Goal: Contribute content: Contribute content

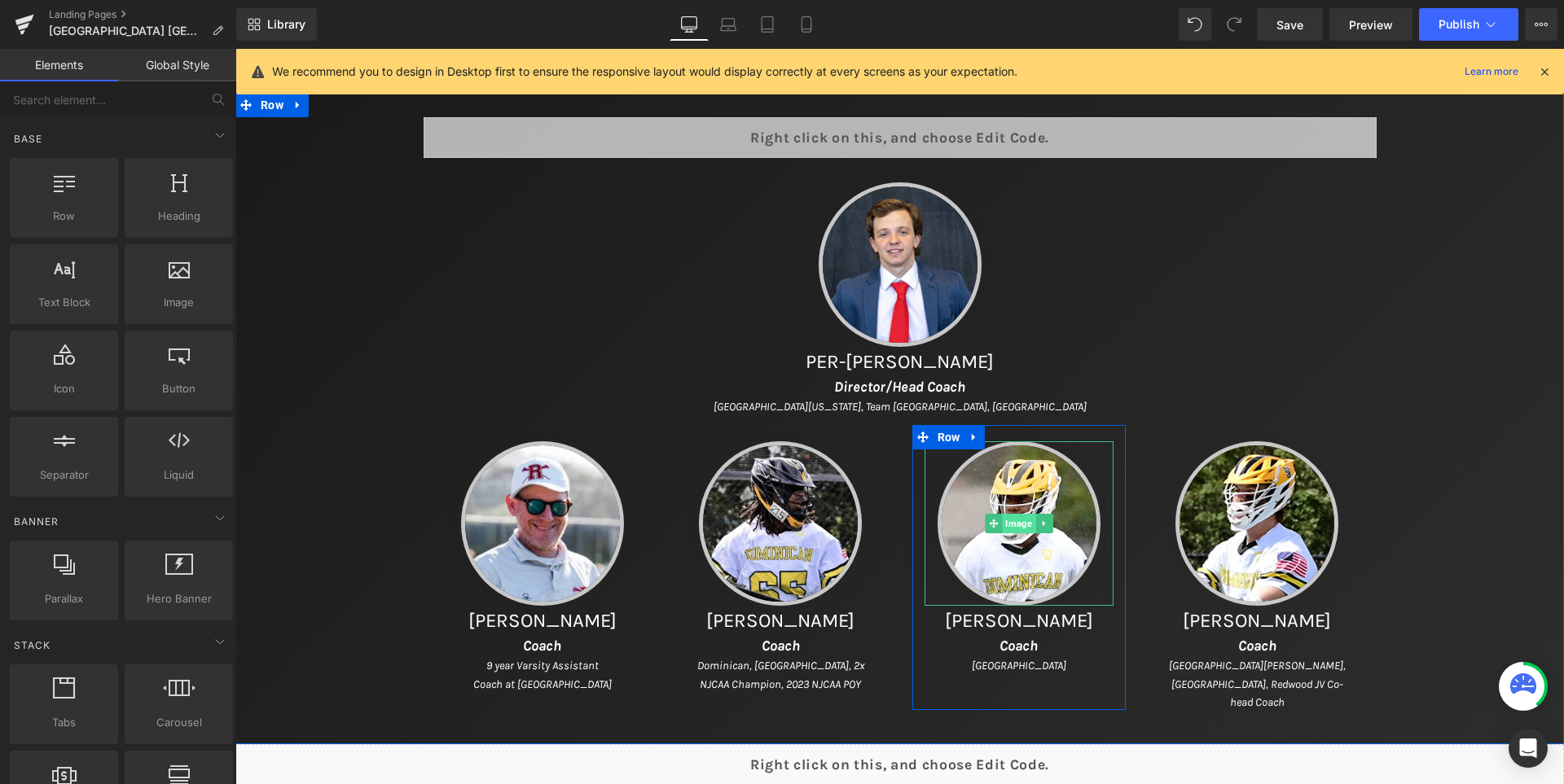
click at [1020, 528] on span "Image" at bounding box center [1019, 524] width 33 height 20
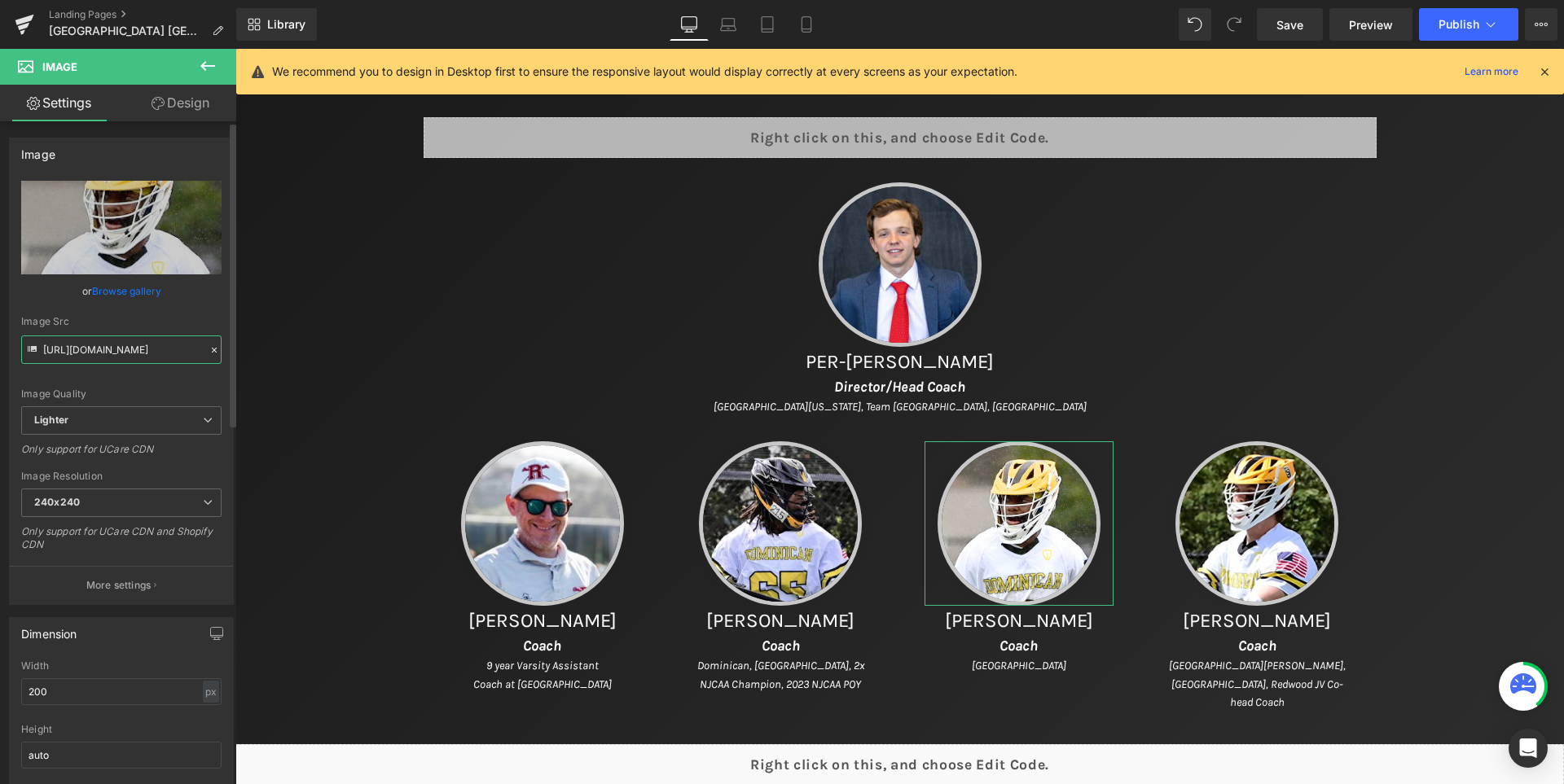
click at [117, 347] on input "[URL][DOMAIN_NAME]" at bounding box center [121, 349] width 201 height 29
drag, startPoint x: 110, startPoint y: 348, endPoint x: 127, endPoint y: 350, distance: 17.1
click at [127, 350] on input "[URL][DOMAIN_NAME]" at bounding box center [121, 349] width 201 height 29
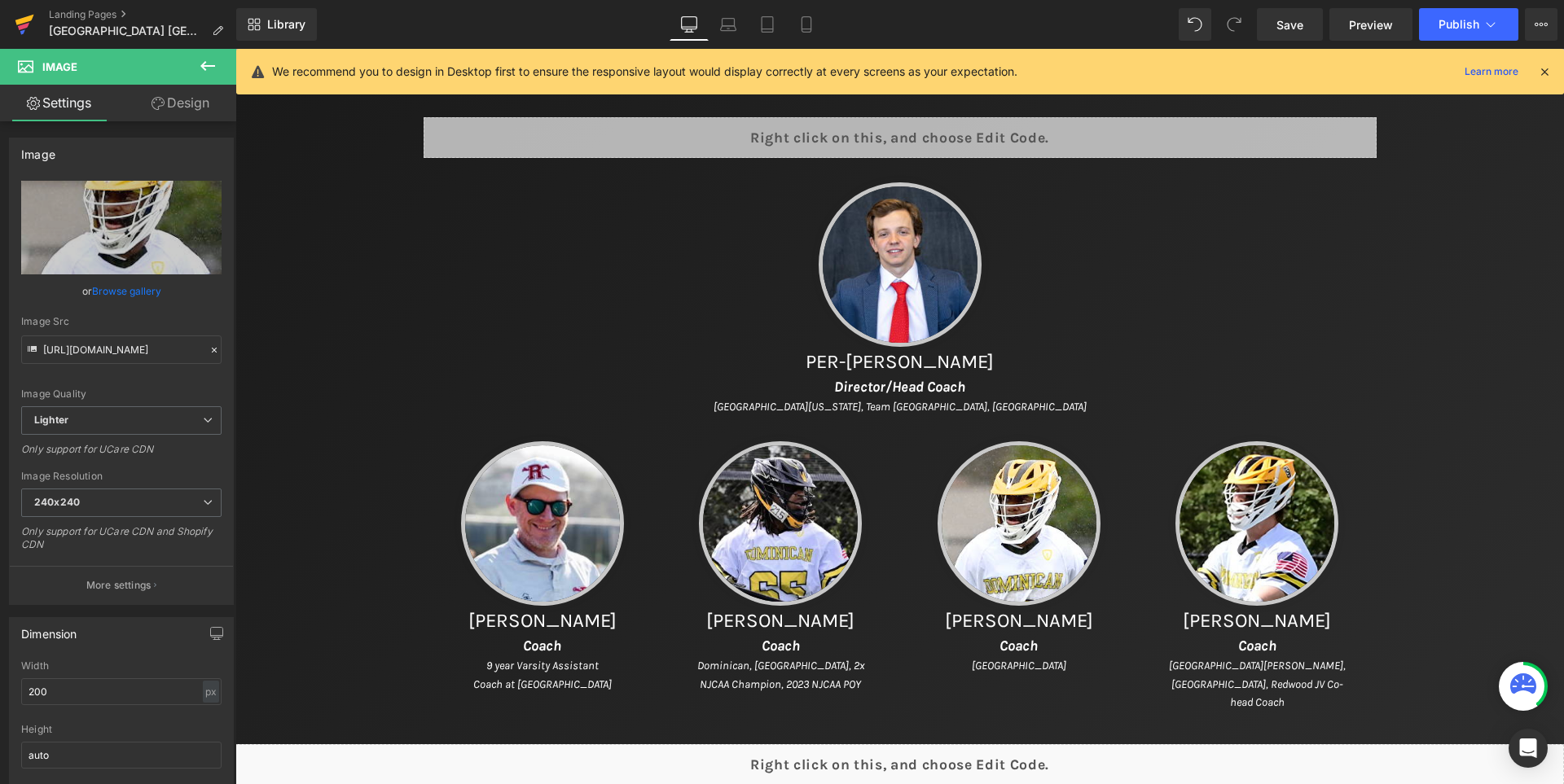
click at [37, 12] on link at bounding box center [24, 24] width 49 height 49
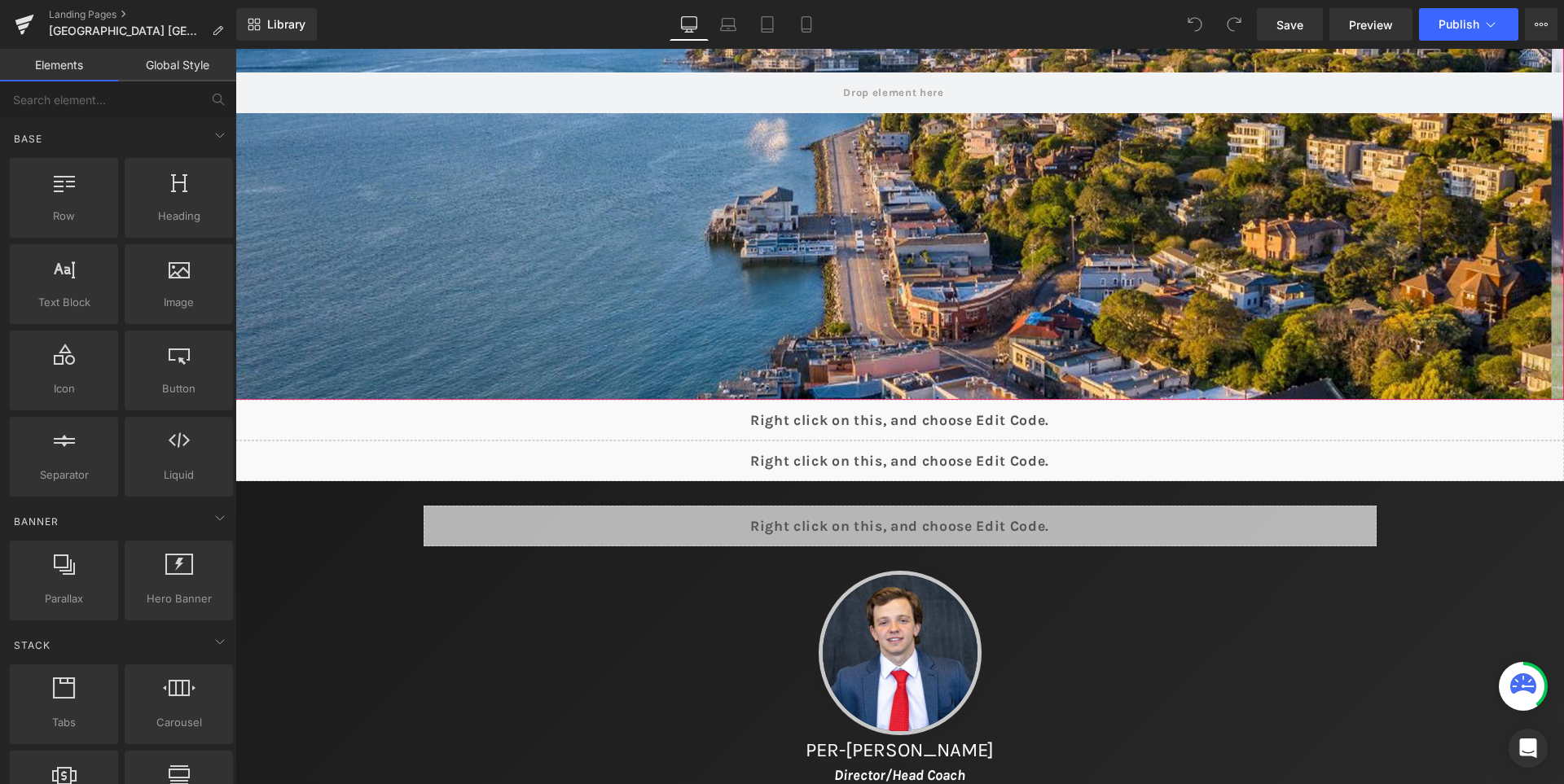
scroll to position [570, 0]
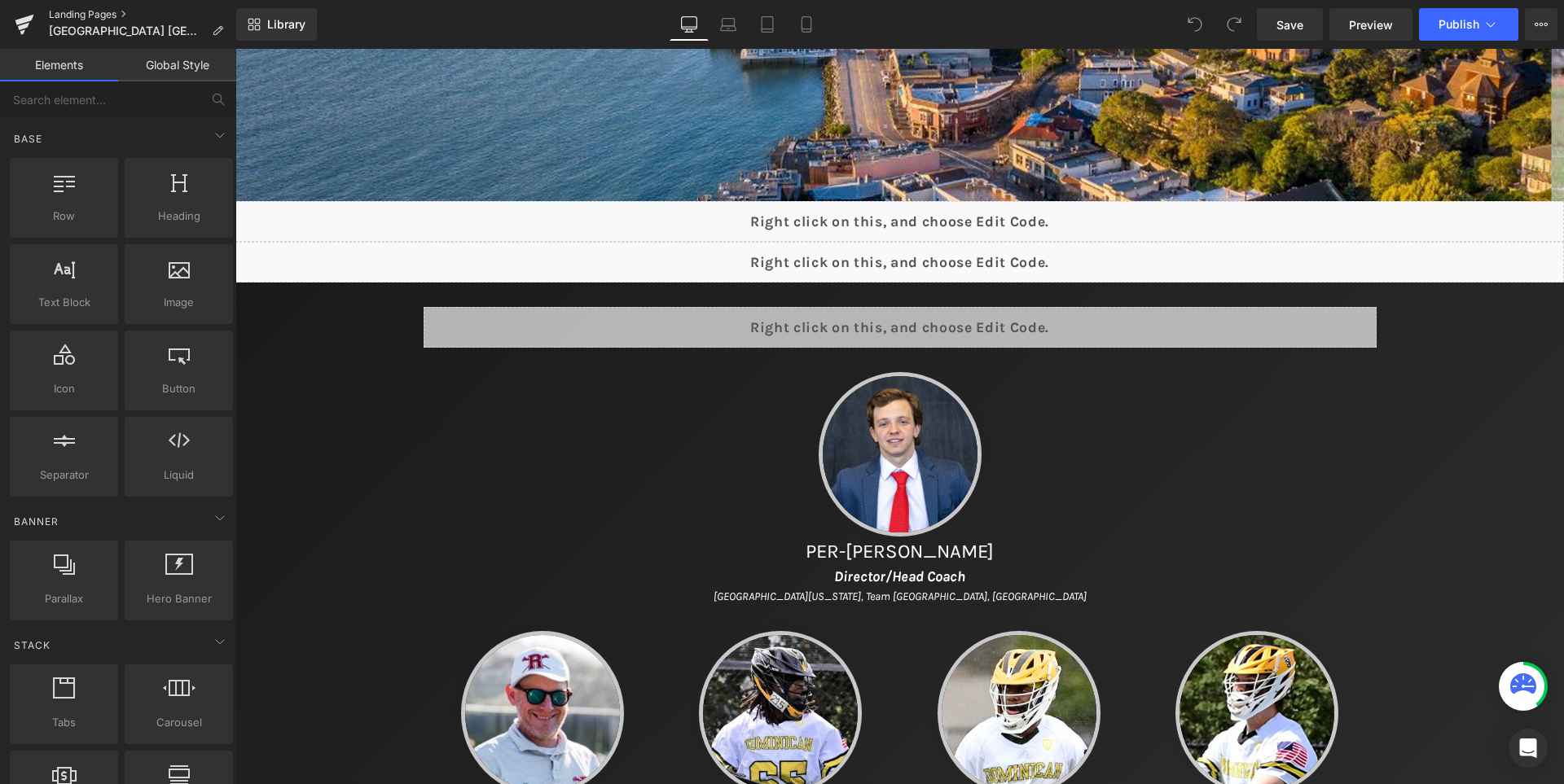
click at [56, 10] on link "Landing Pages" at bounding box center [142, 14] width 188 height 13
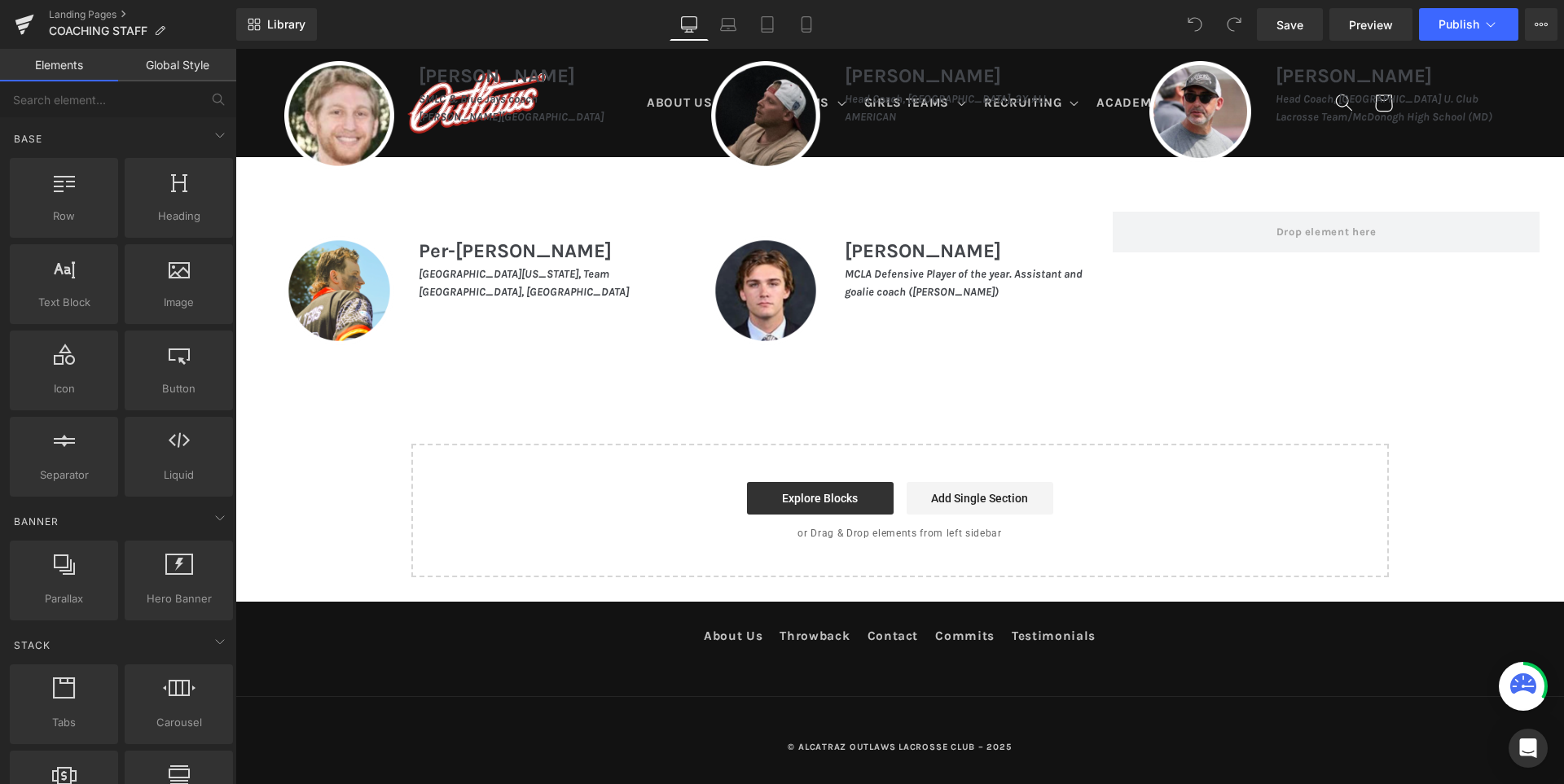
scroll to position [1627, 0]
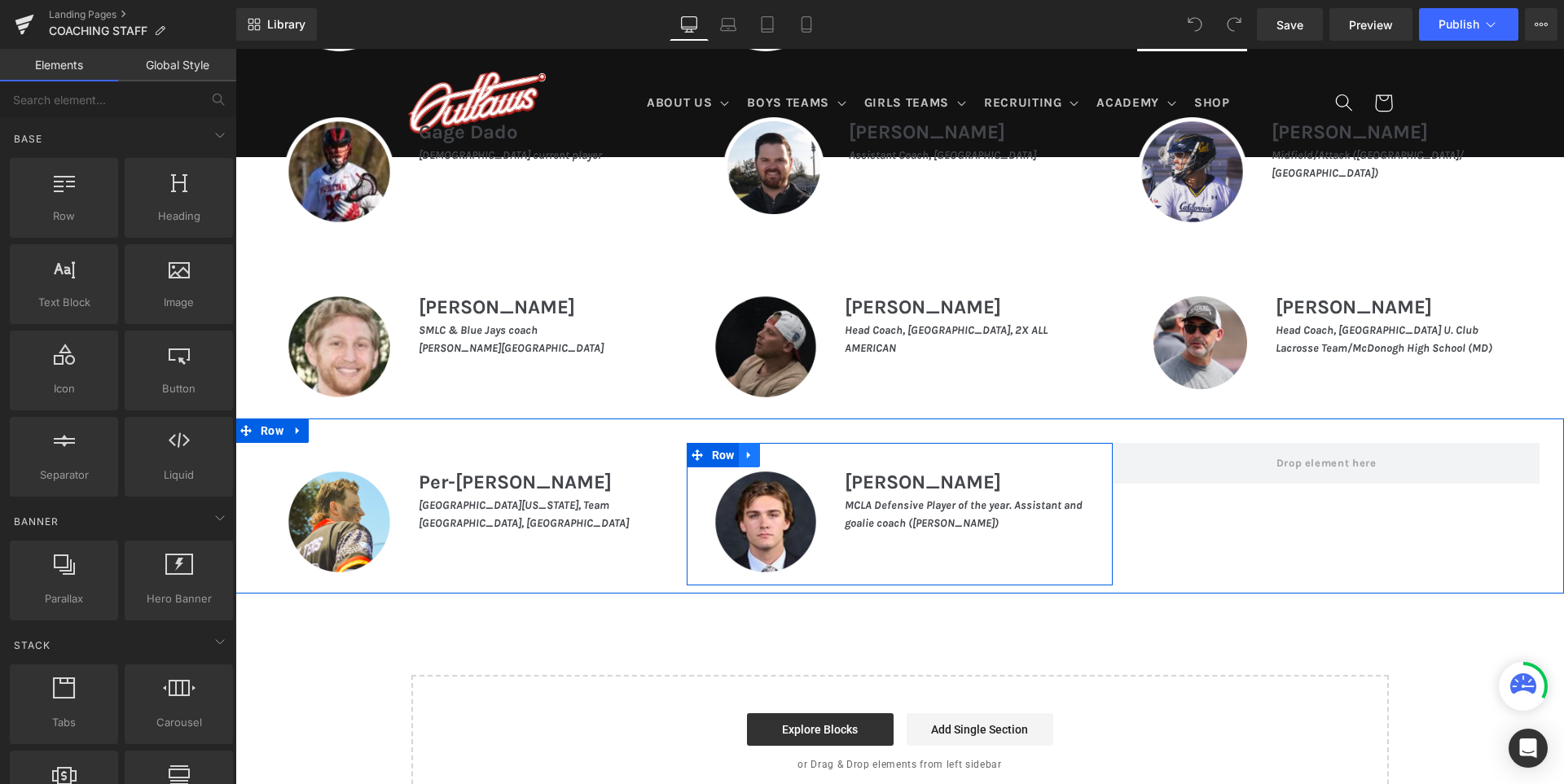
click at [749, 458] on icon at bounding box center [748, 455] width 3 height 7
click at [775, 457] on icon at bounding box center [770, 455] width 11 height 11
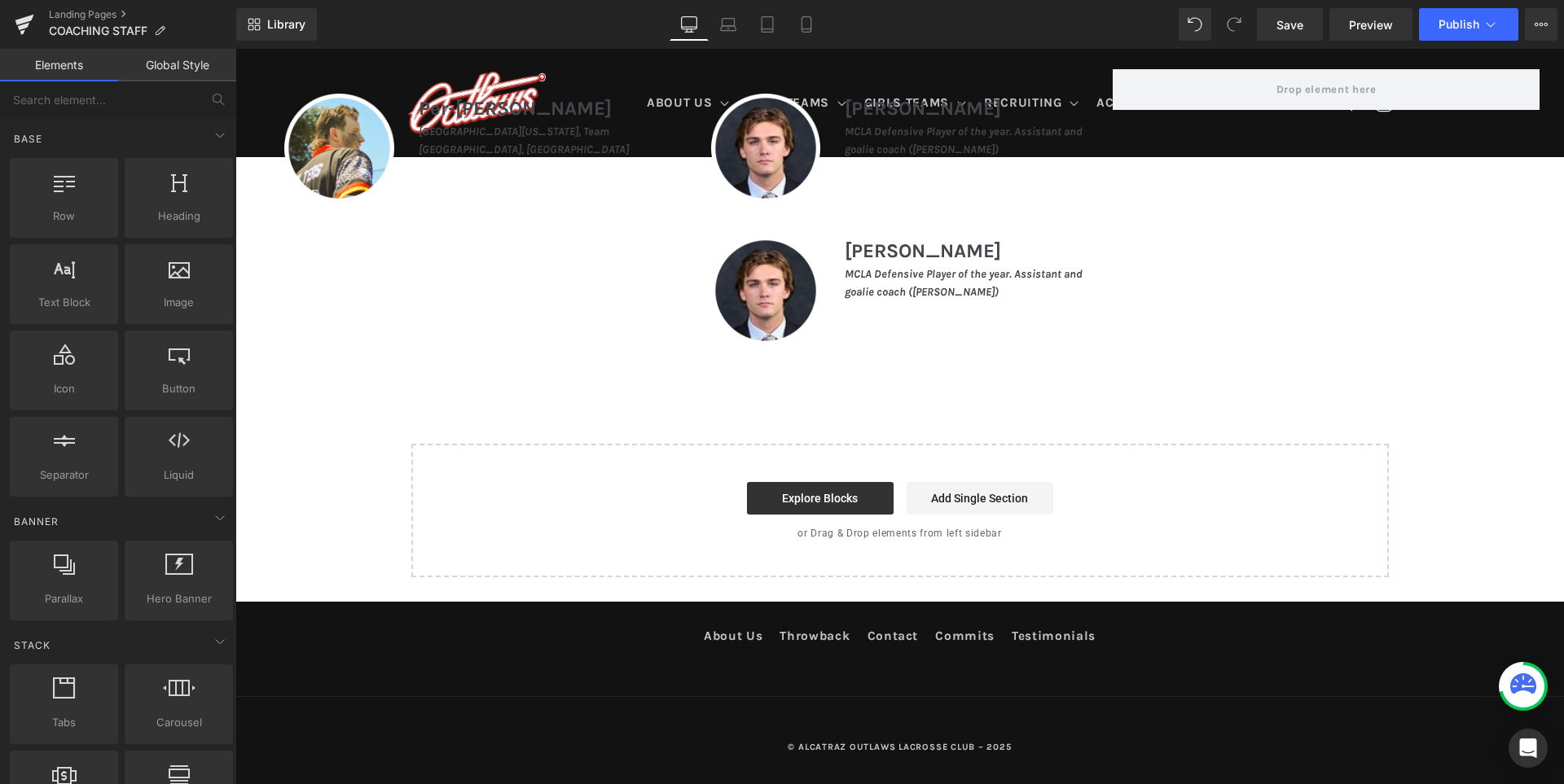
scroll to position [1743, 0]
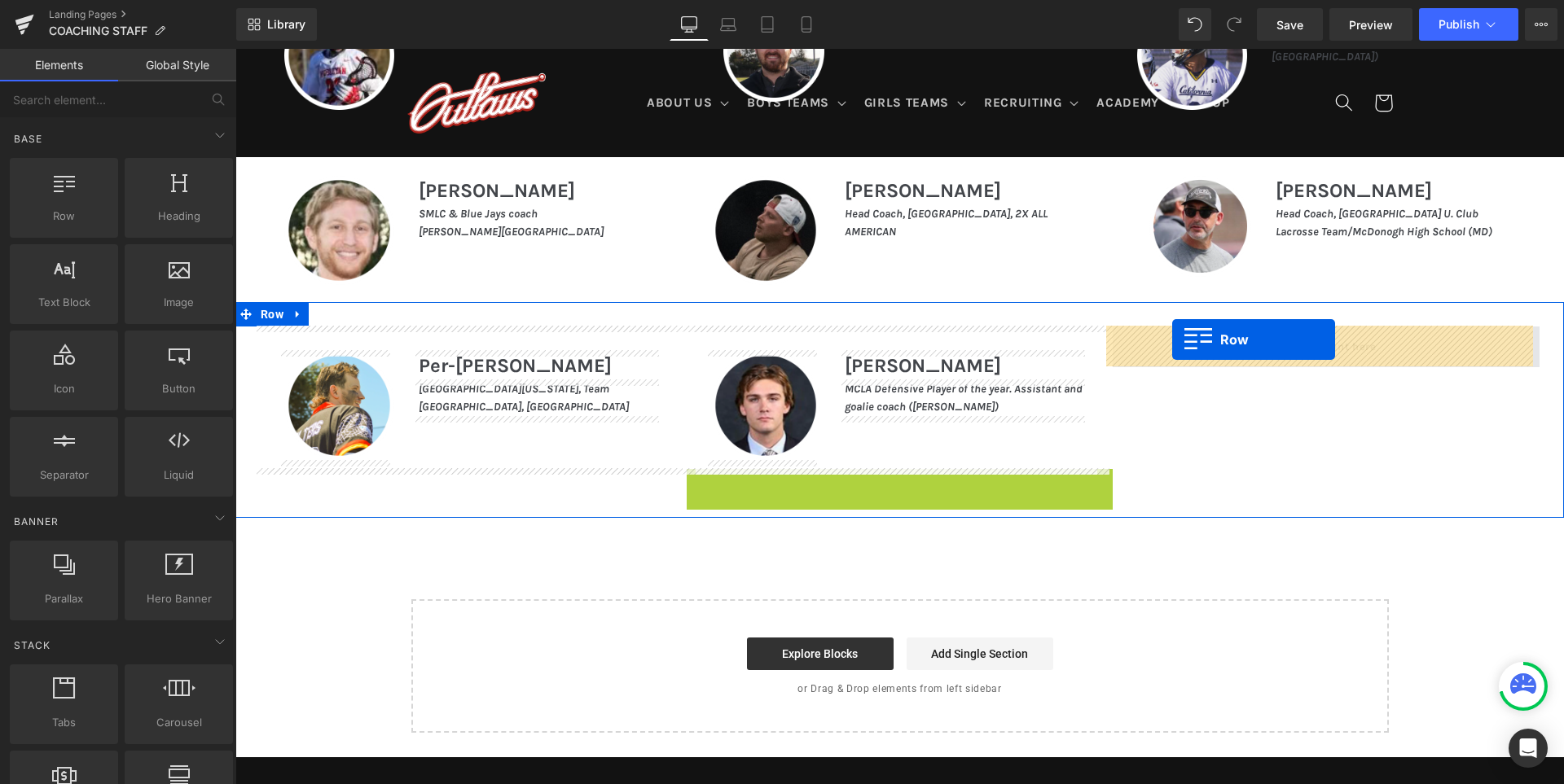
drag, startPoint x: 693, startPoint y: 481, endPoint x: 1172, endPoint y: 339, distance: 499.6
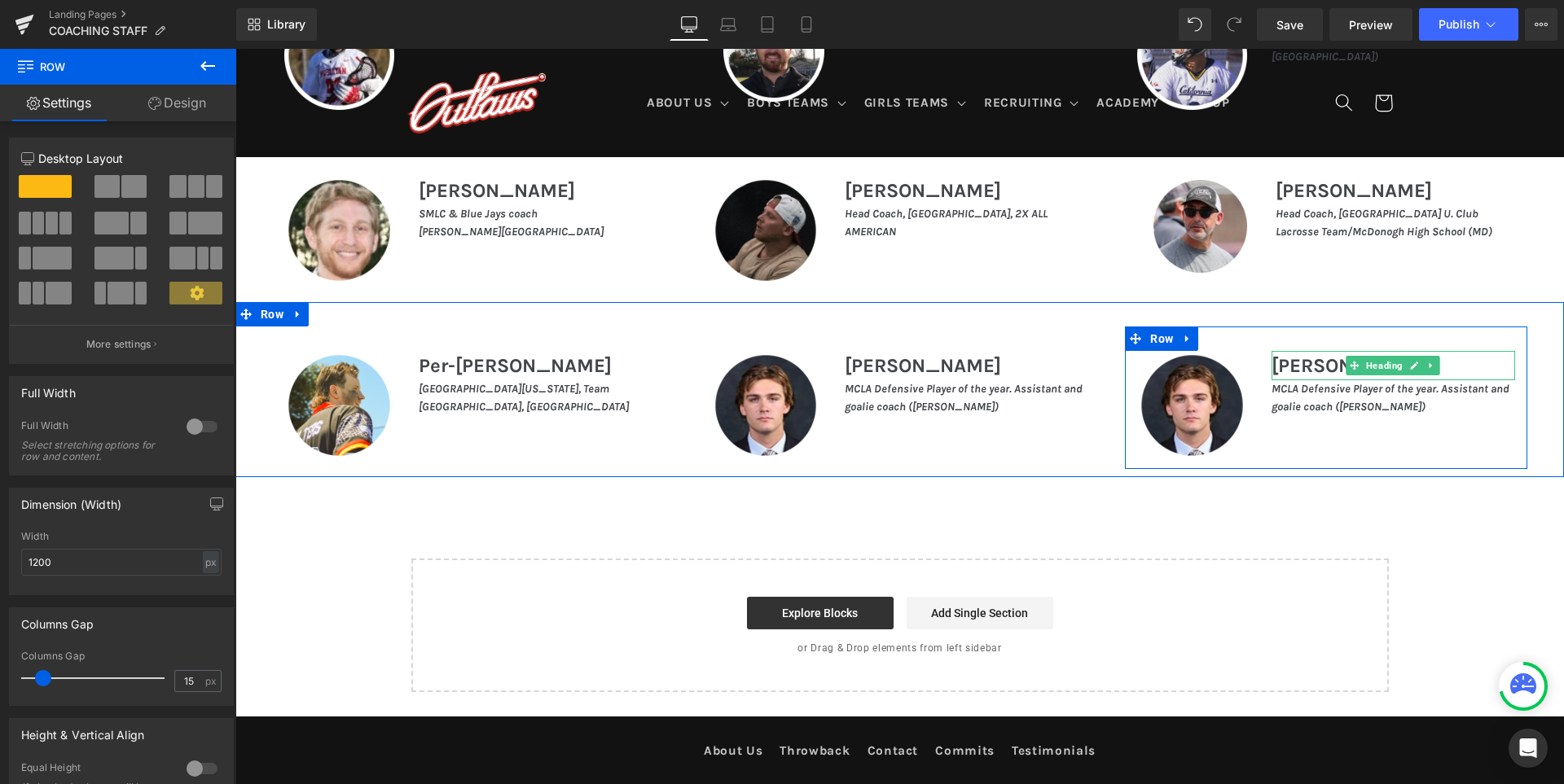
click at [1303, 362] on h1 "[PERSON_NAME]" at bounding box center [1393, 366] width 243 height 30
click at [1303, 362] on h1 "Nathaniel Welcomer" at bounding box center [1393, 366] width 243 height 30
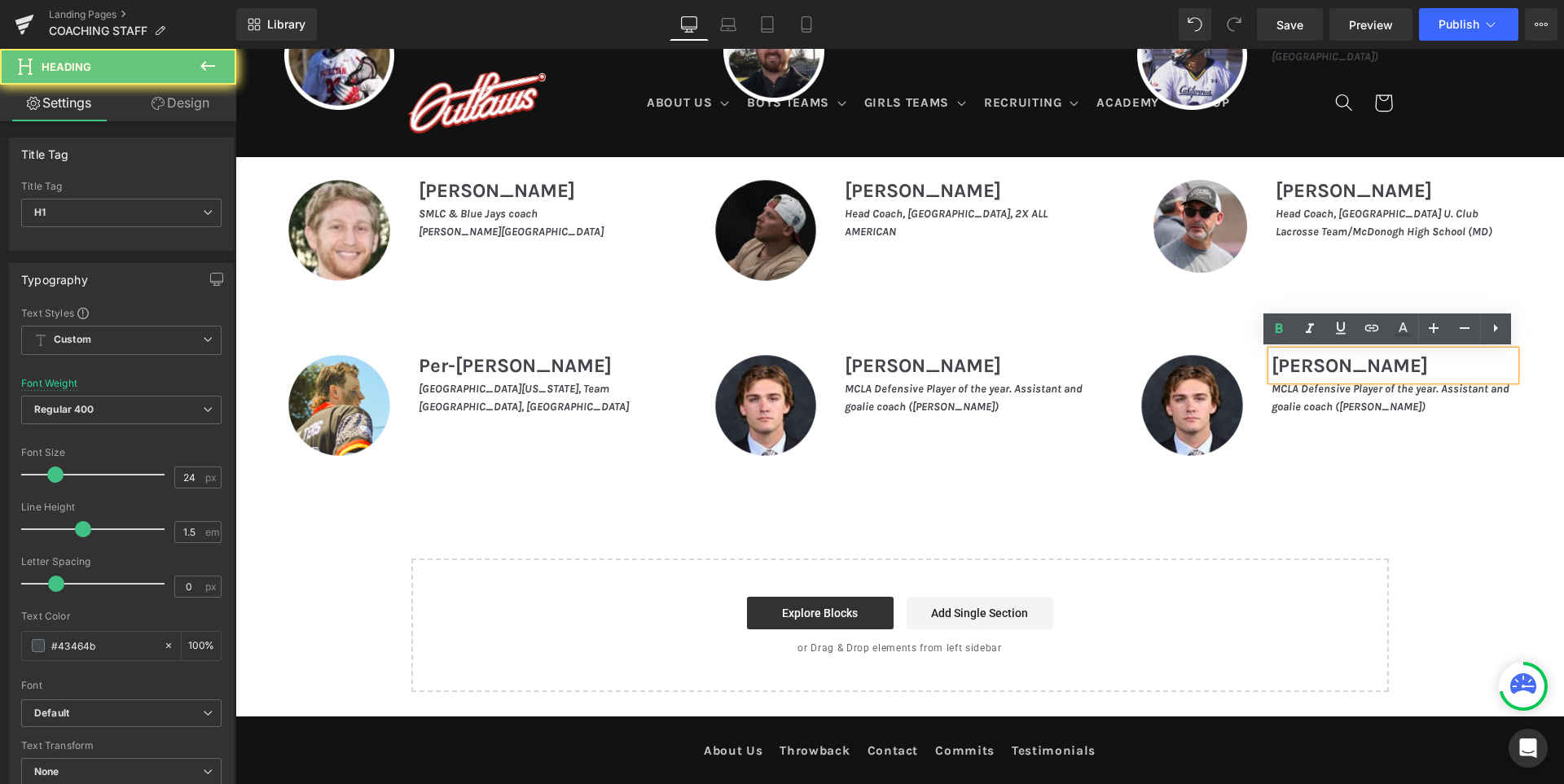
click at [1303, 362] on h1 "Nathaniel Welcomer" at bounding box center [1393, 366] width 243 height 30
paste div
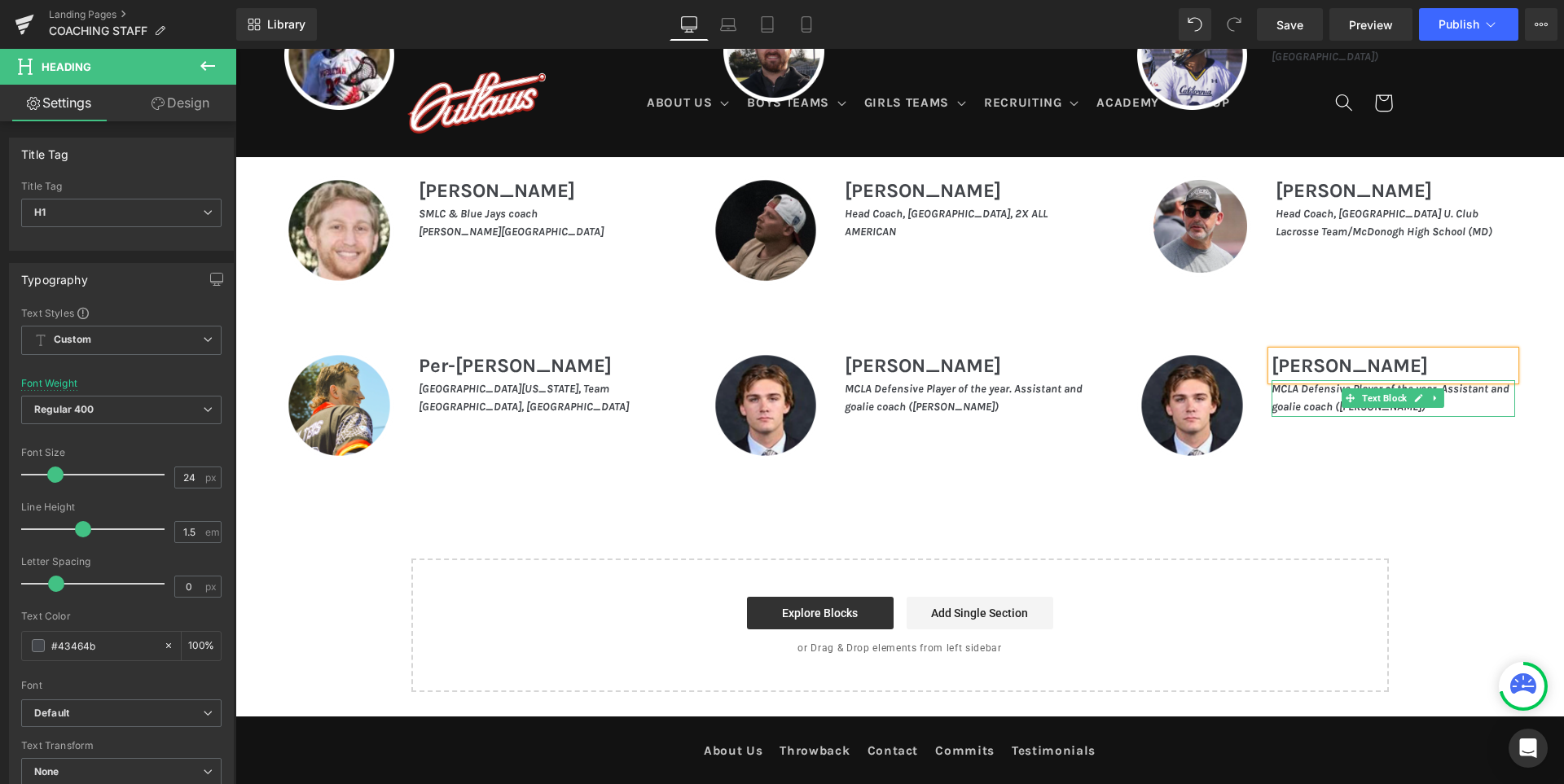
click at [1294, 402] on icon "MCLA Defensive Player of the year. Assistant and goalie coach (De La Salle)" at bounding box center [1390, 398] width 238 height 32
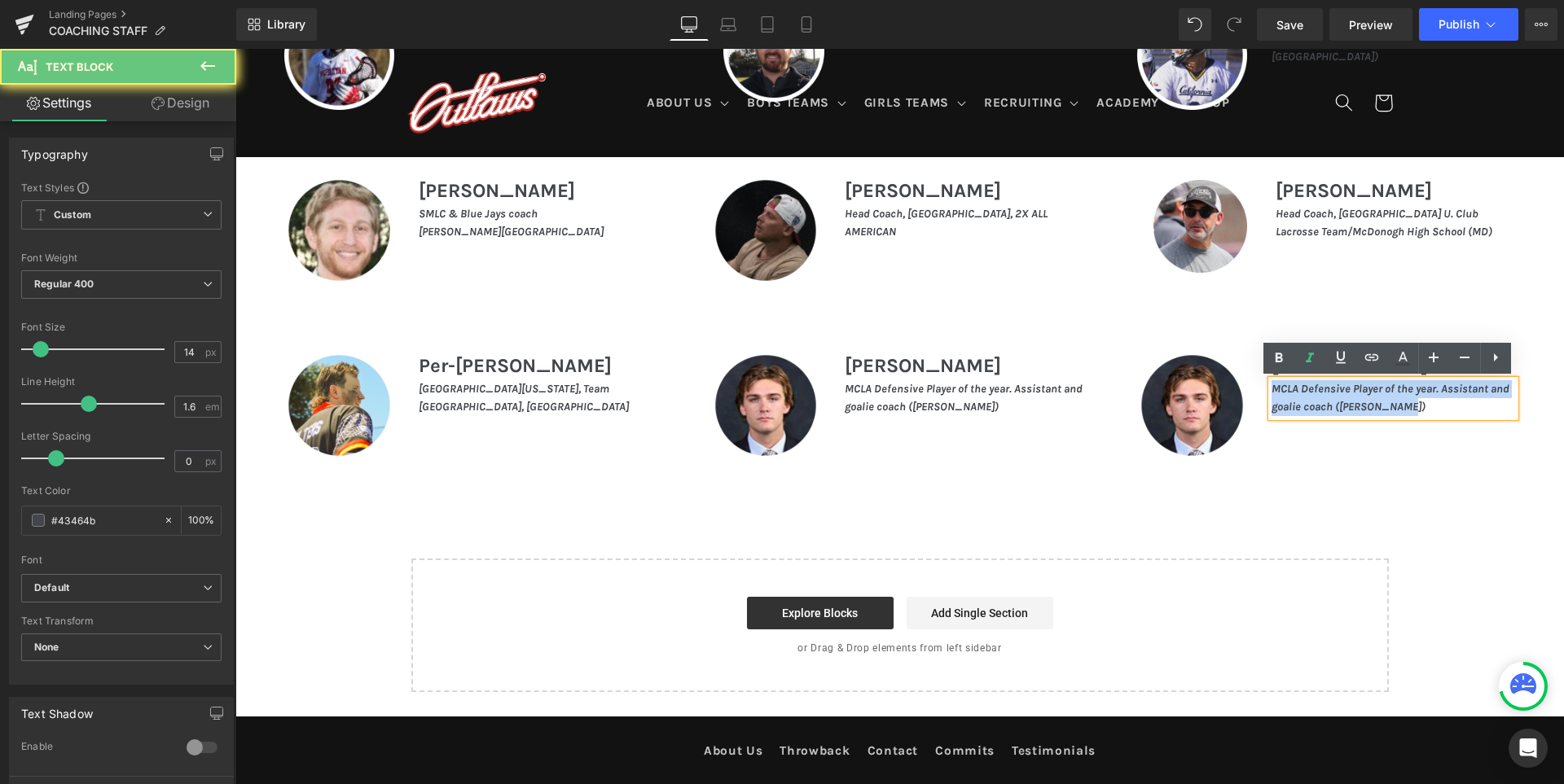
click at [1294, 402] on icon "MCLA Defensive Player of the year. Assistant and goalie coach (De La Salle)" at bounding box center [1390, 398] width 238 height 32
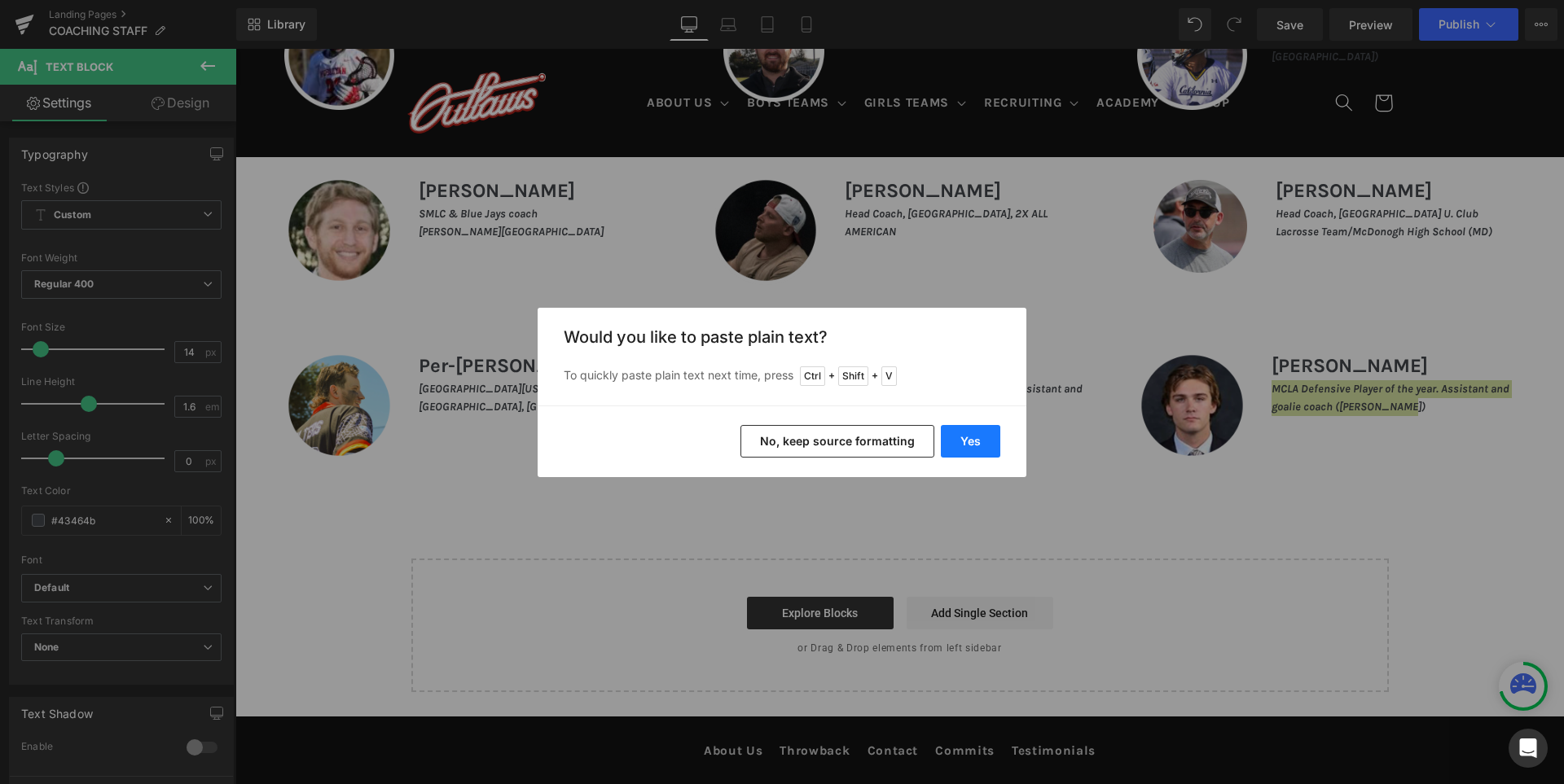
click at [975, 451] on button "Yes" at bounding box center [970, 442] width 59 height 33
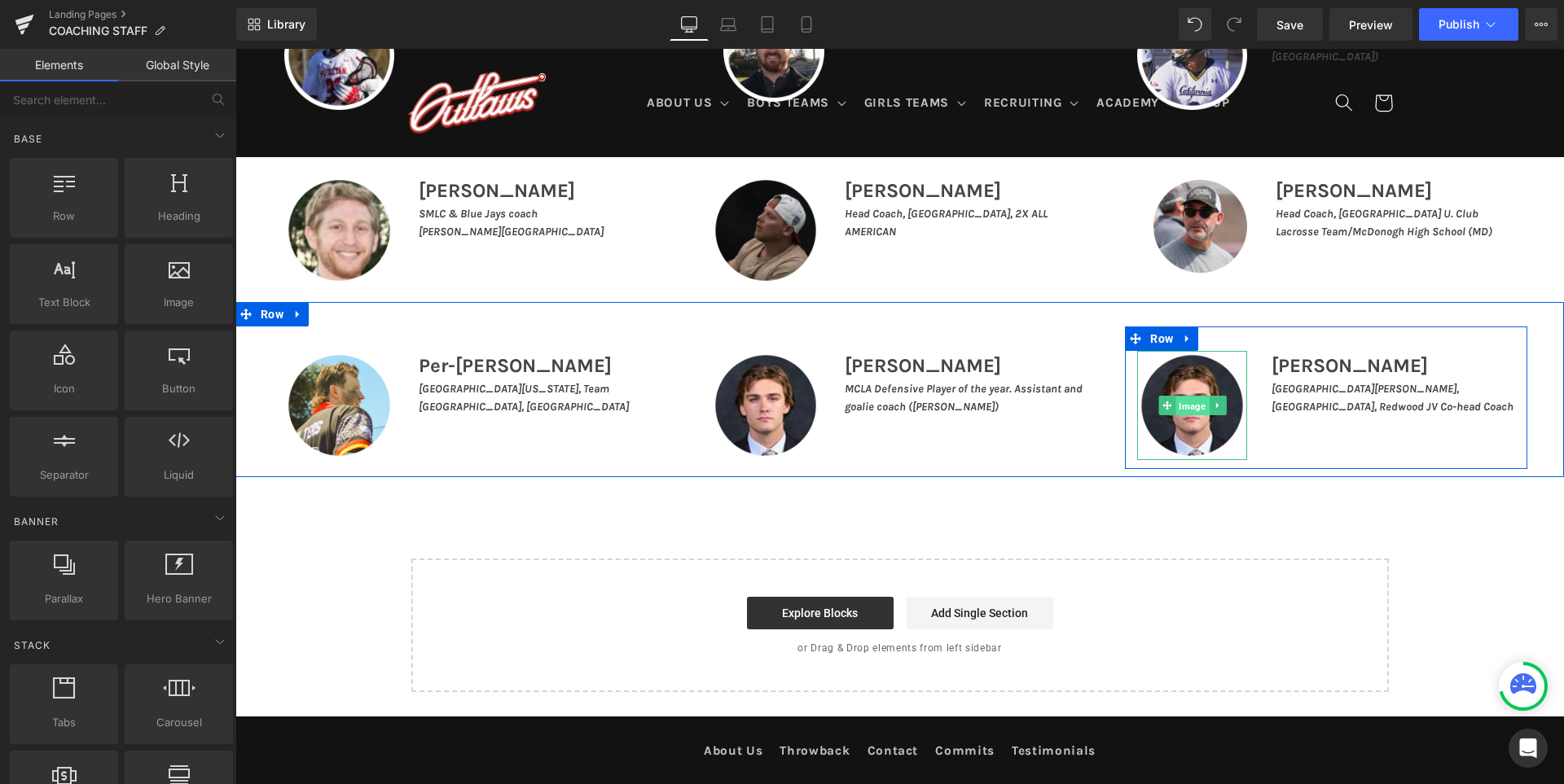
click at [1185, 405] on span "Image" at bounding box center [1191, 406] width 33 height 20
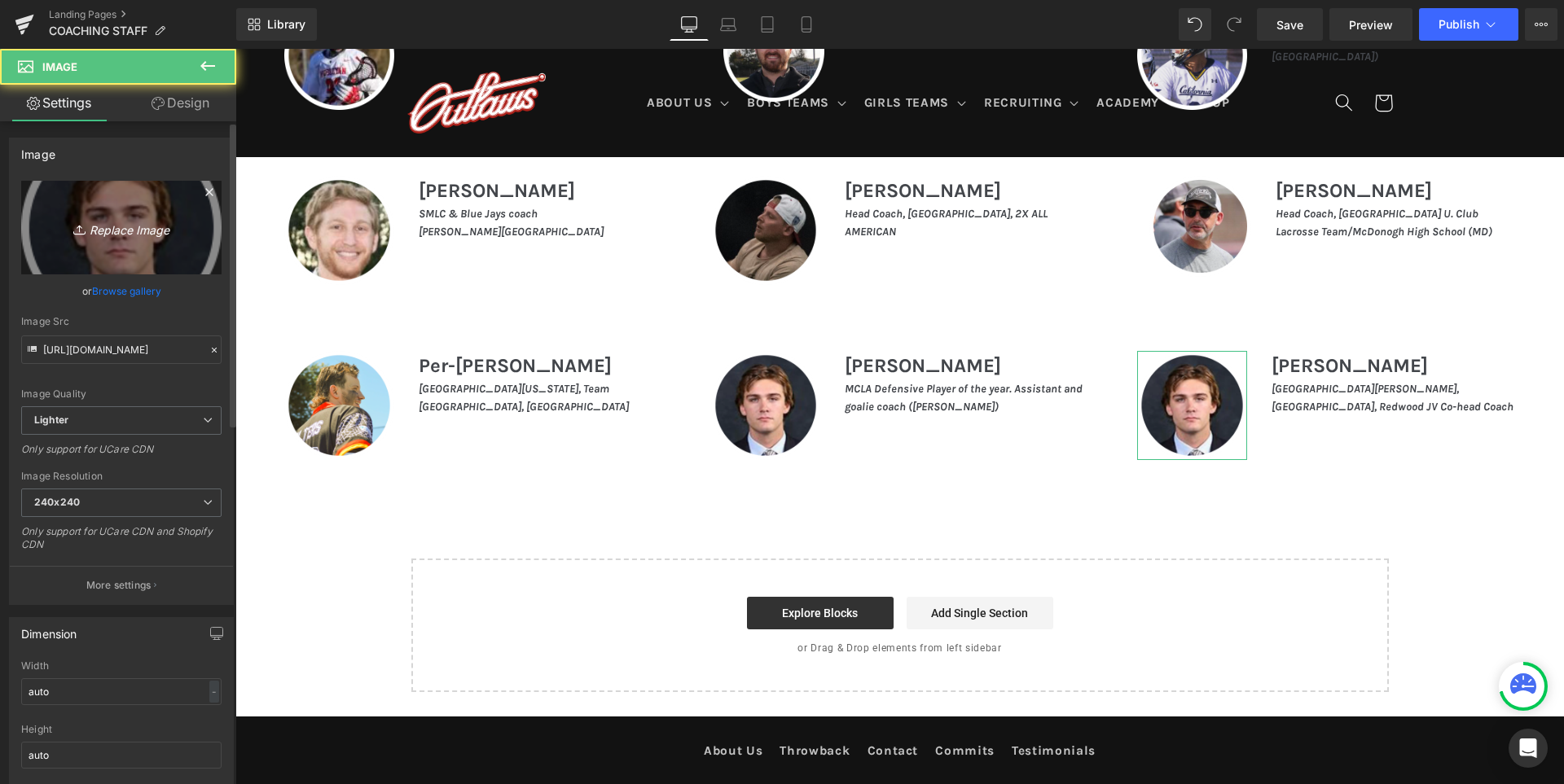
click at [133, 205] on link "Replace Image" at bounding box center [121, 227] width 201 height 94
type input "C:\fakepath\Team Page-02.png"
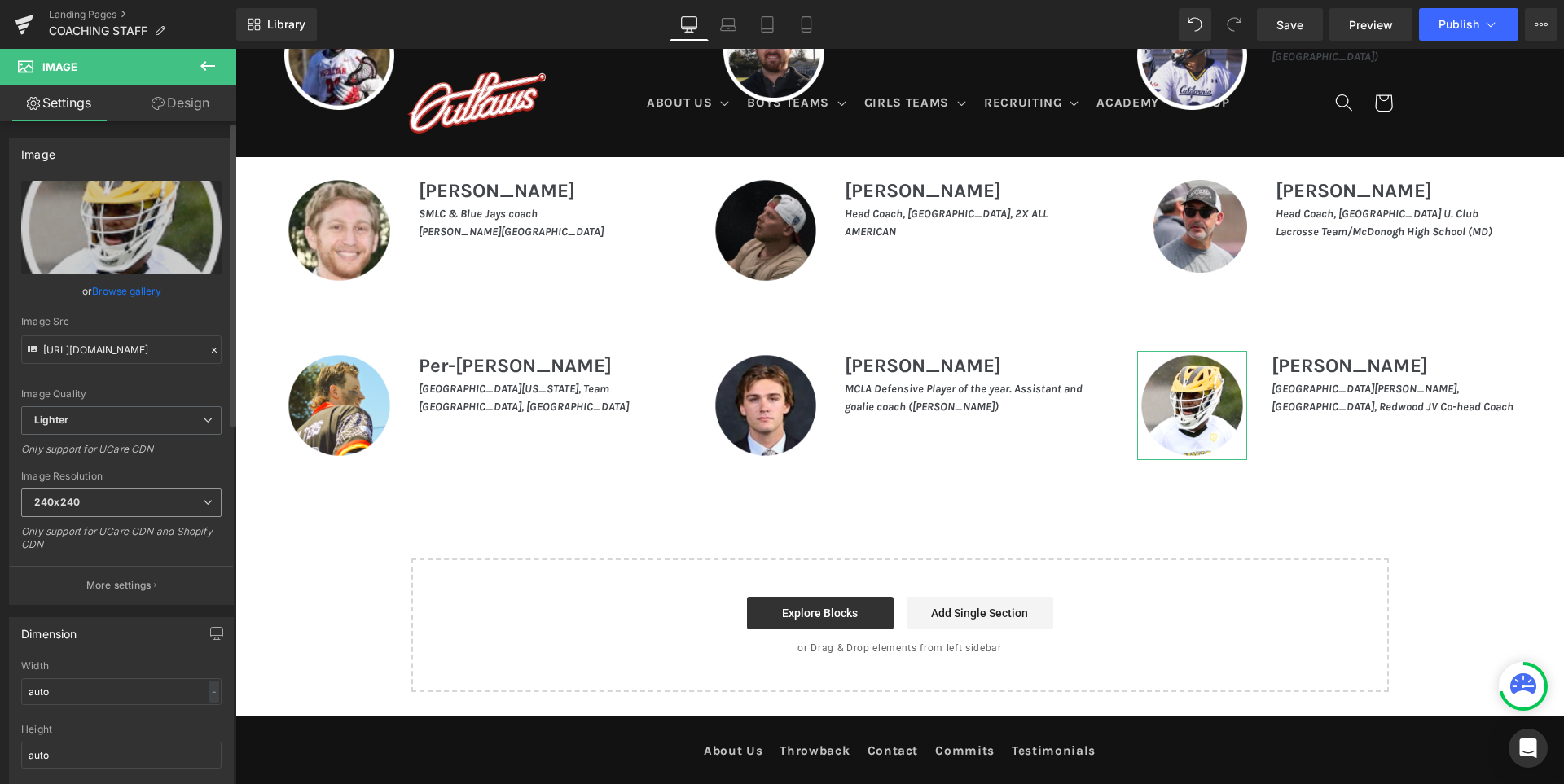
click at [115, 502] on span "240x240" at bounding box center [121, 503] width 201 height 29
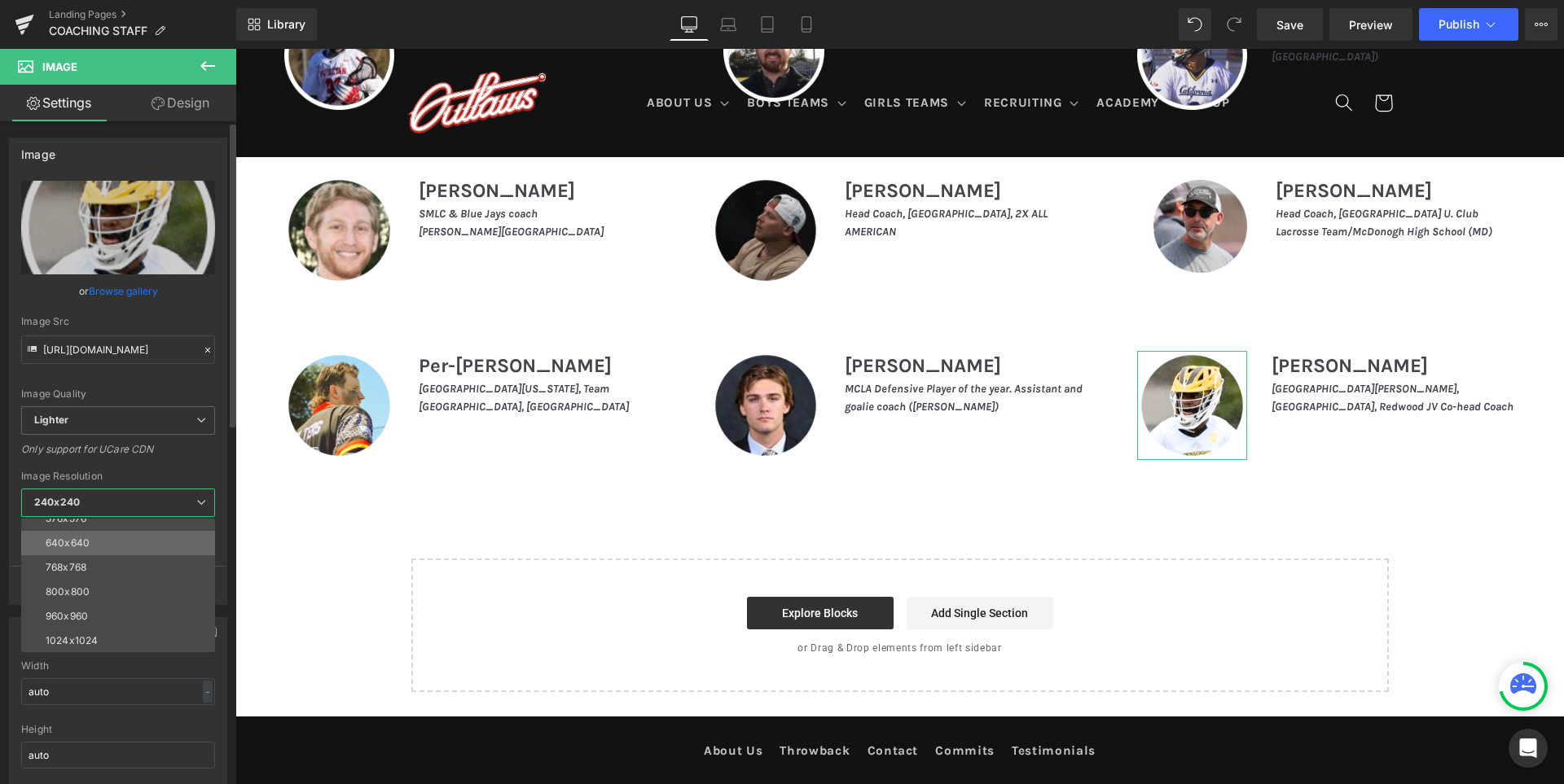
scroll to position [163, 0]
click at [98, 629] on li "1600x1600" at bounding box center [122, 636] width 201 height 24
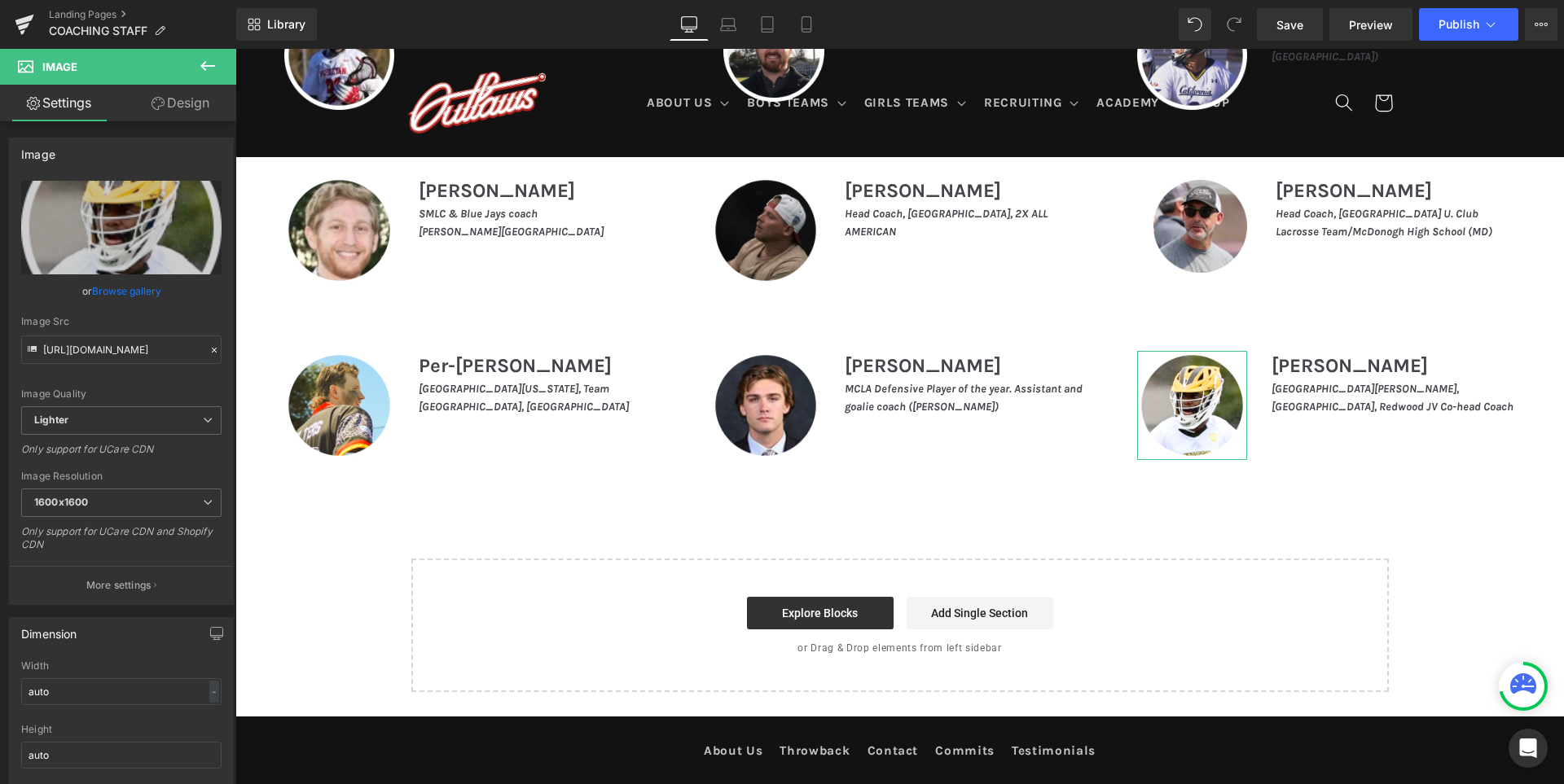
type input "https://ucarecdn.com/8b819e68-1383-42e1-a8a7-7267d7dec452/-/format/auto/-/previ…"
click at [775, 12] on link "Tablet" at bounding box center [767, 24] width 39 height 33
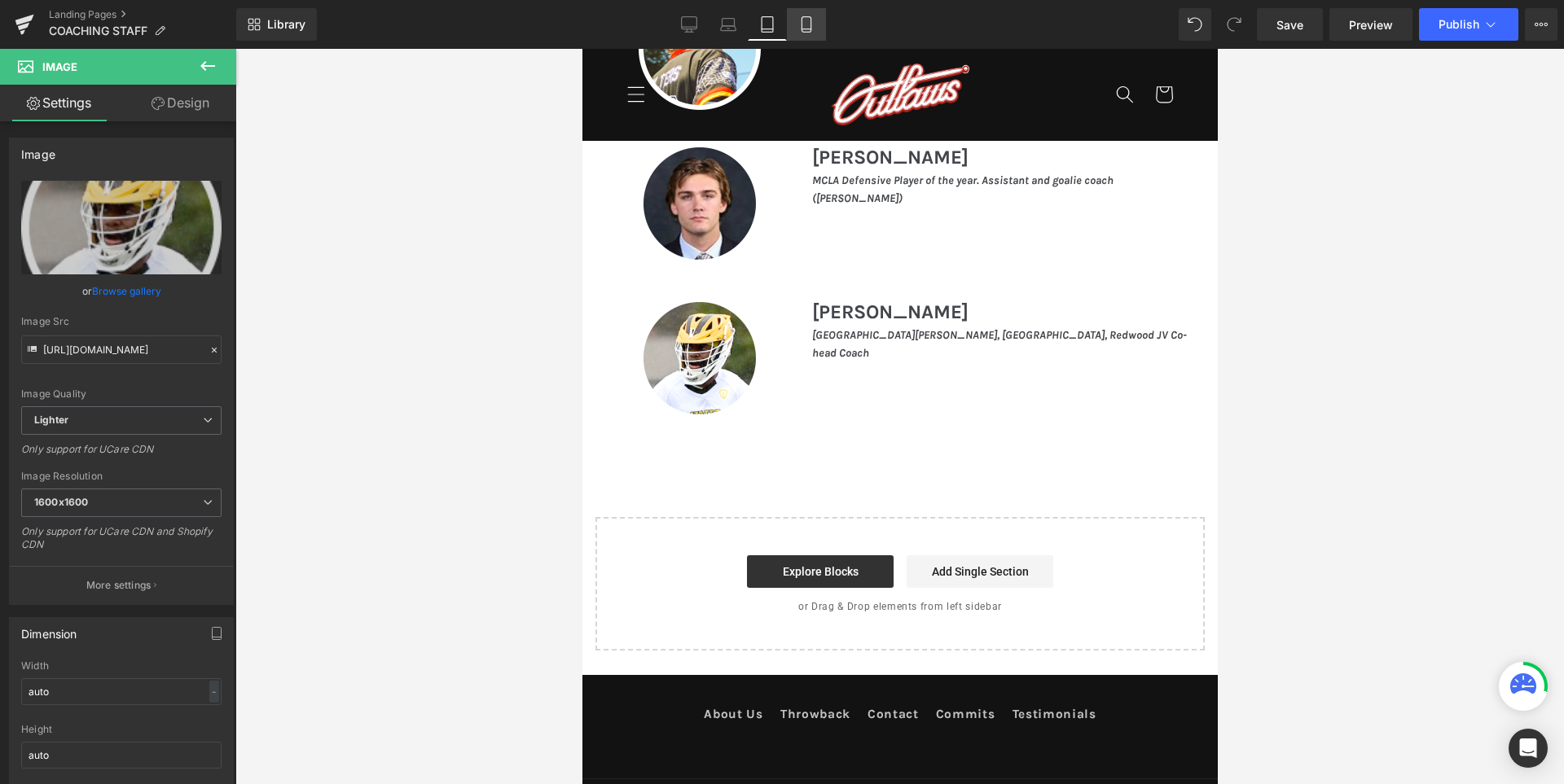
scroll to position [4043, 0]
click at [695, 30] on icon at bounding box center [690, 23] width 16 height 12
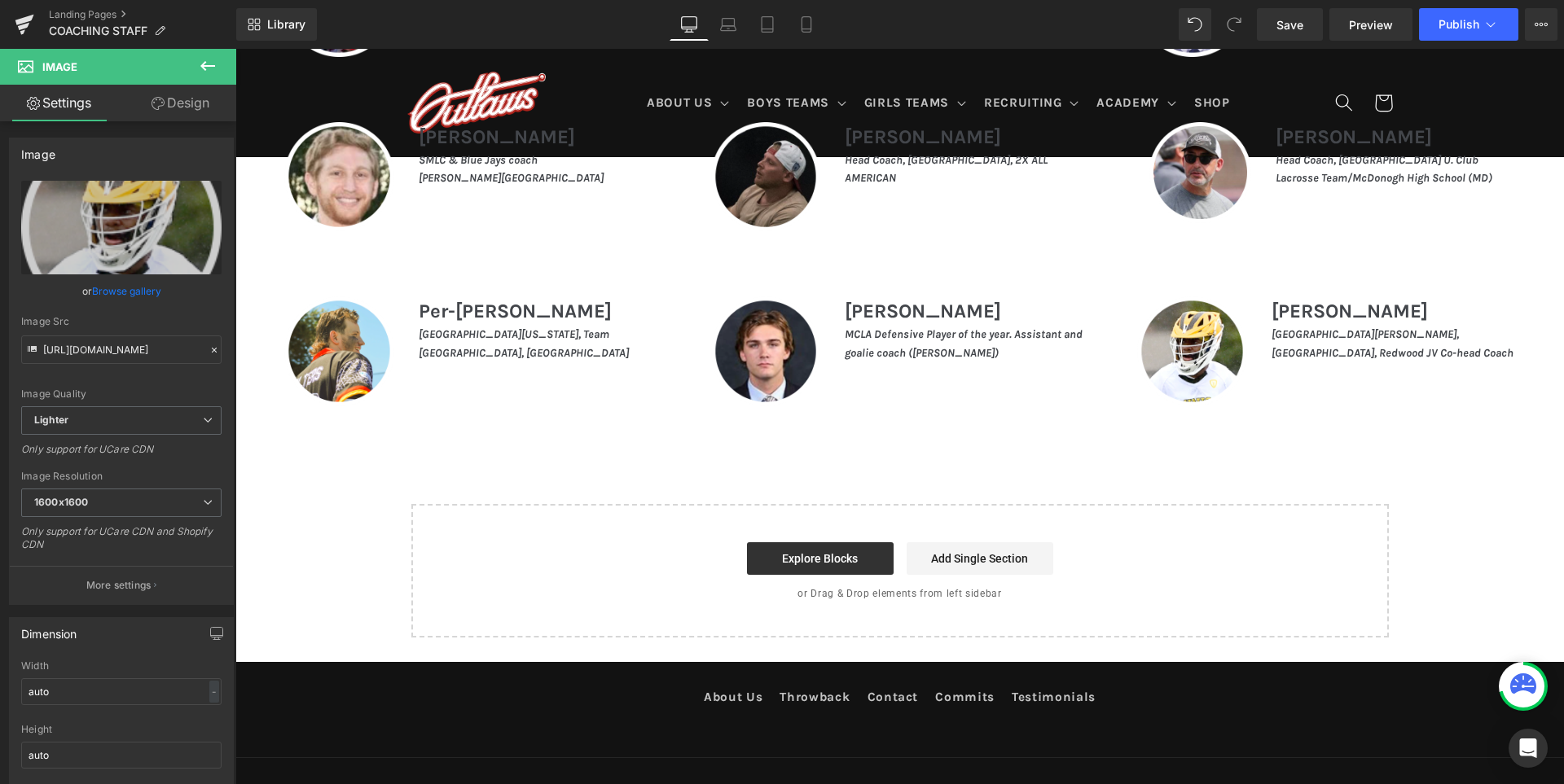
scroll to position [1800, 0]
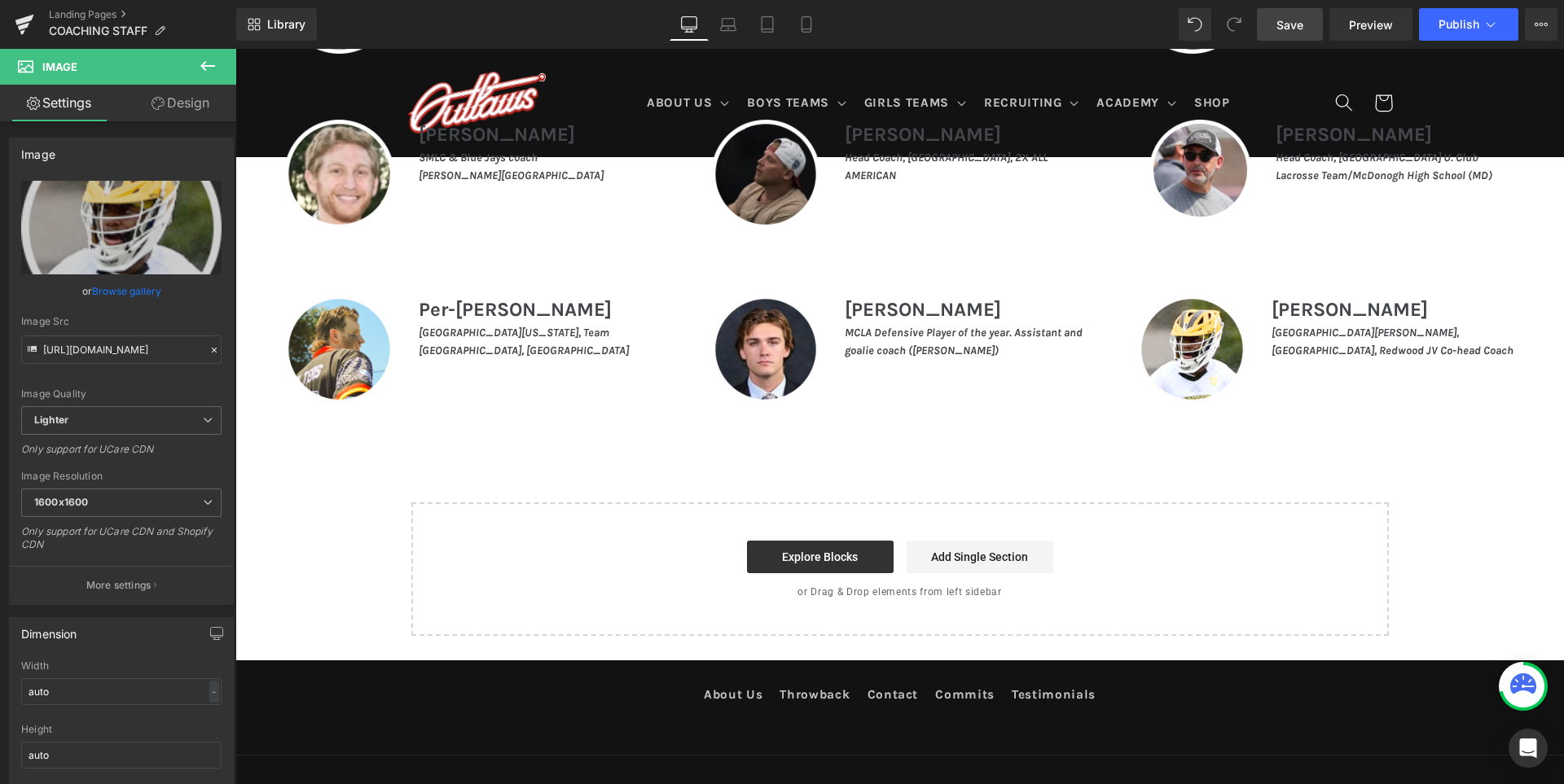
click at [1303, 21] on span "Save" at bounding box center [1290, 25] width 27 height 17
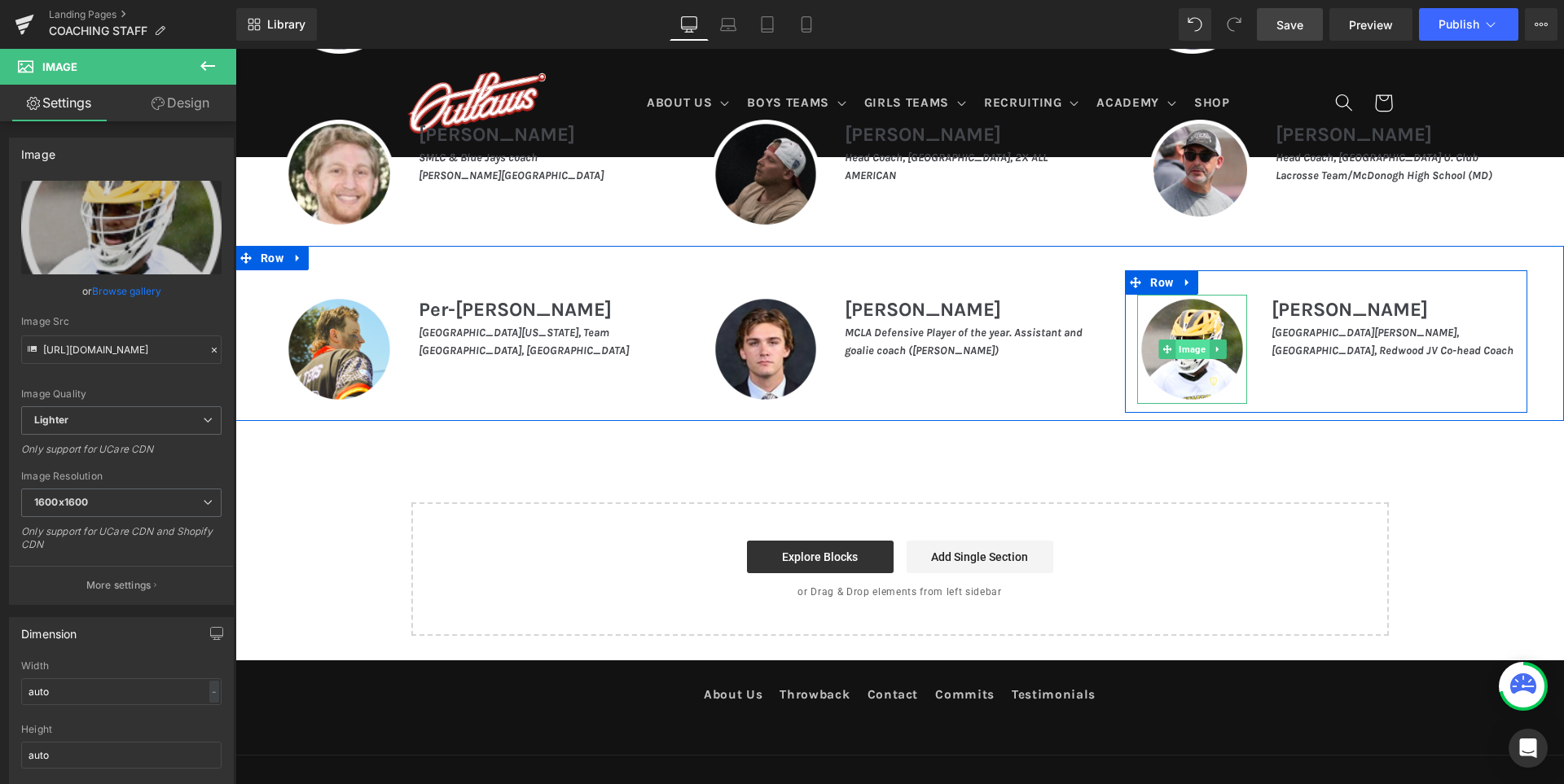
click at [1190, 352] on span "Image" at bounding box center [1191, 349] width 33 height 20
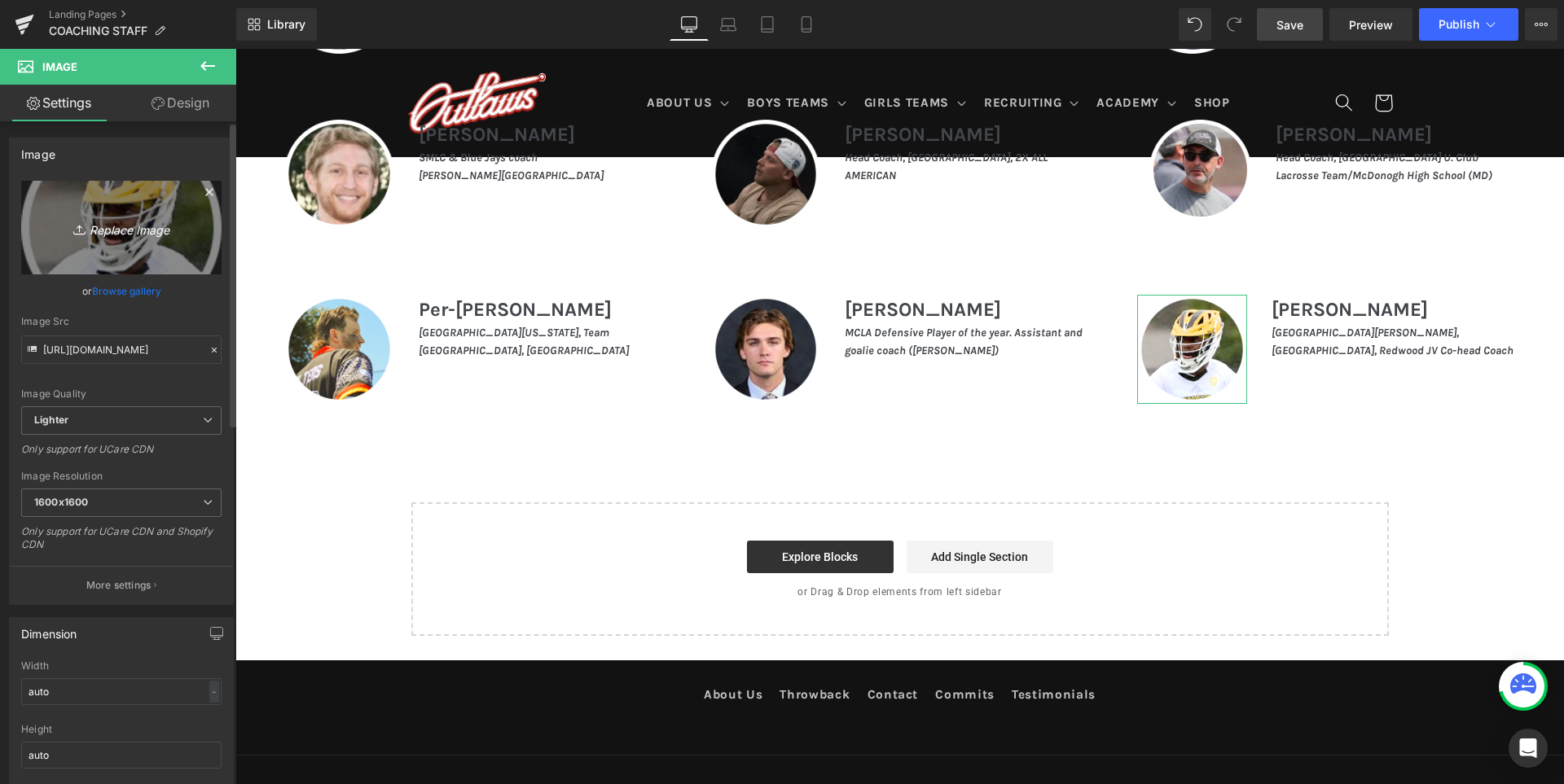
click at [108, 207] on link "Replace Image" at bounding box center [121, 227] width 201 height 94
type input "C:\fakepath\Team Page-02.png"
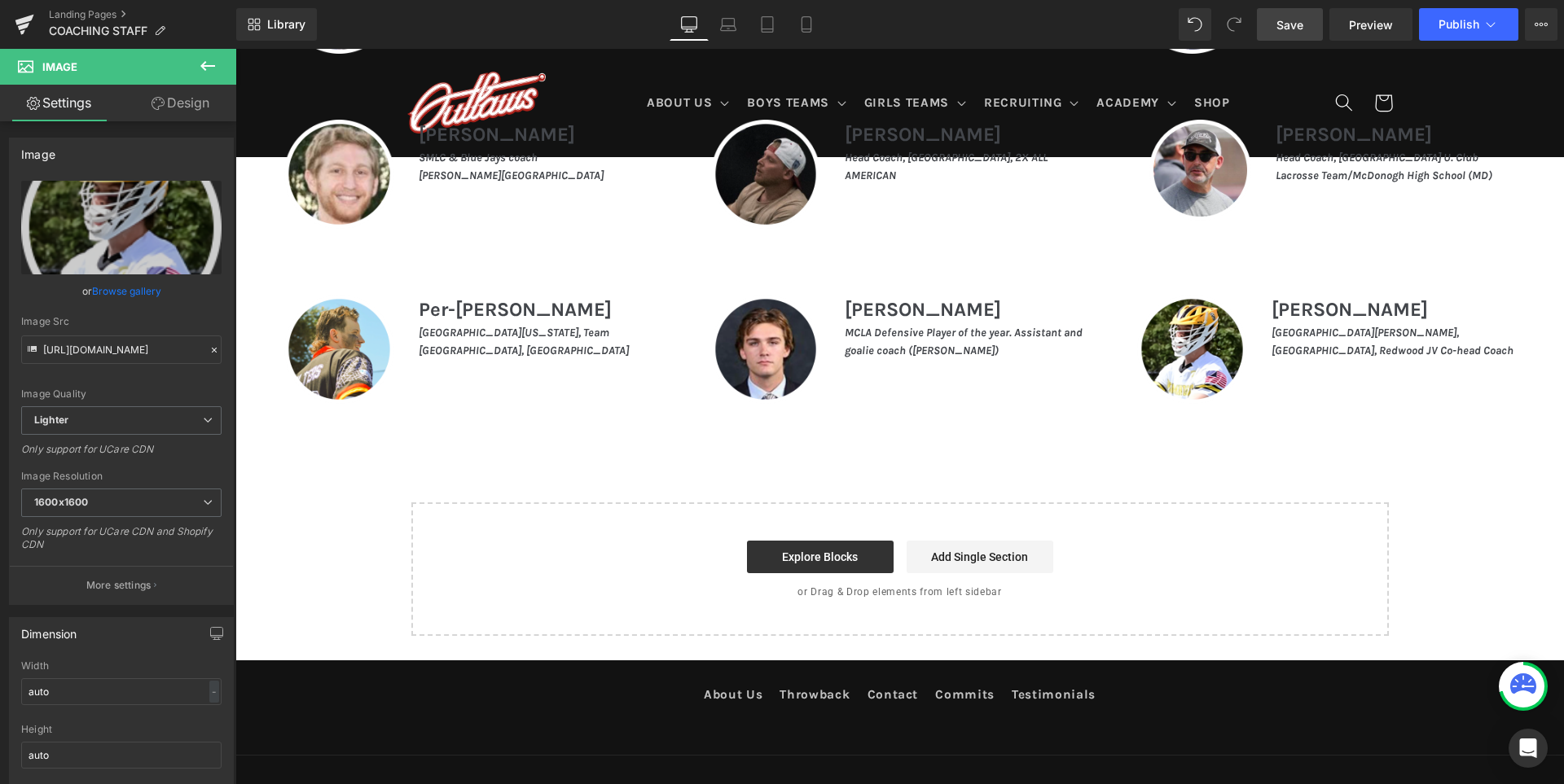
type input "https://ucarecdn.com/c4e6d745-32e2-4987-80db-77788bd90ba7/-/format/auto/-/previ…"
click at [1307, 20] on link "Save" at bounding box center [1290, 24] width 66 height 33
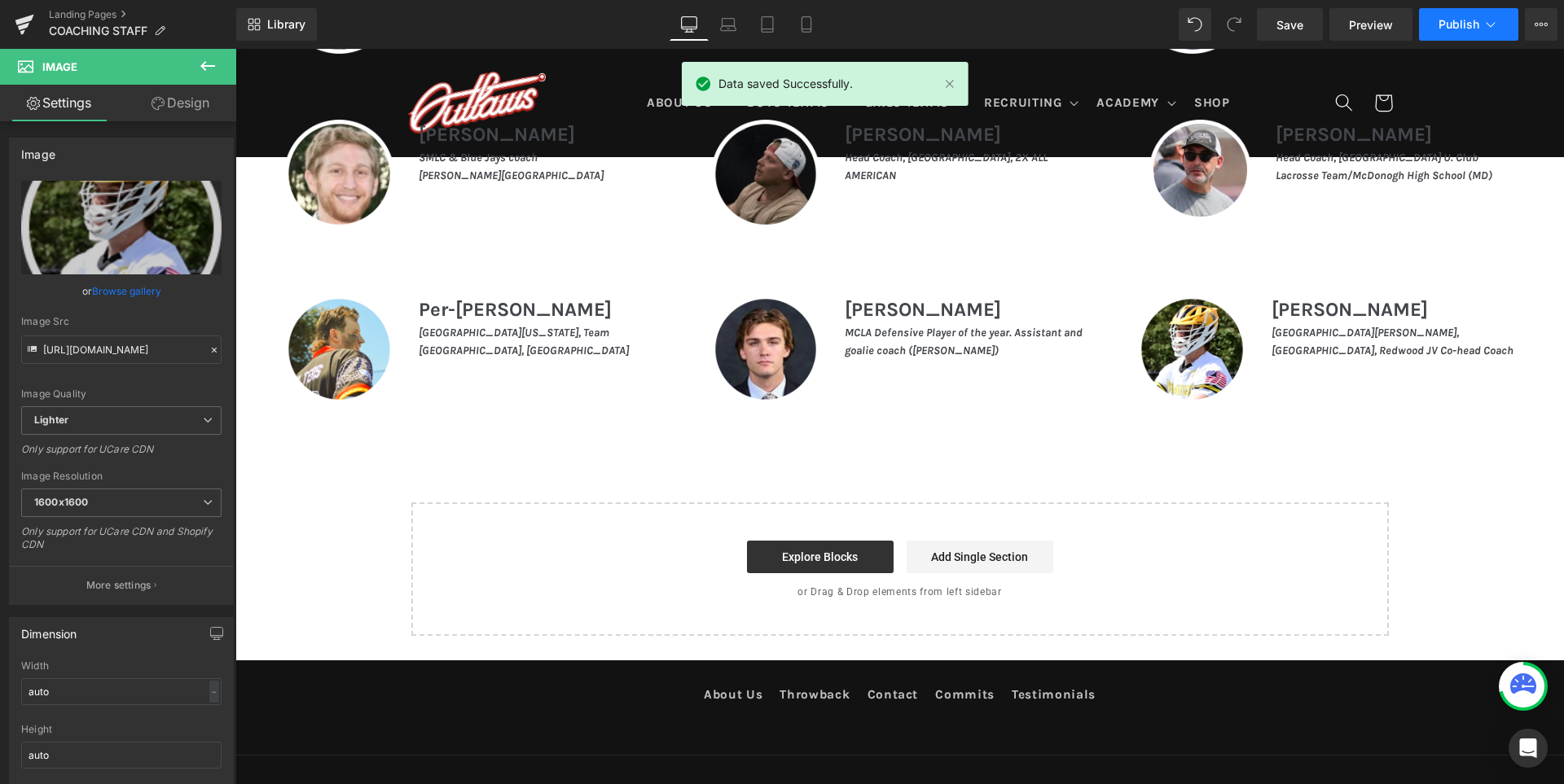
click at [1446, 30] on span "Publish" at bounding box center [1458, 24] width 41 height 13
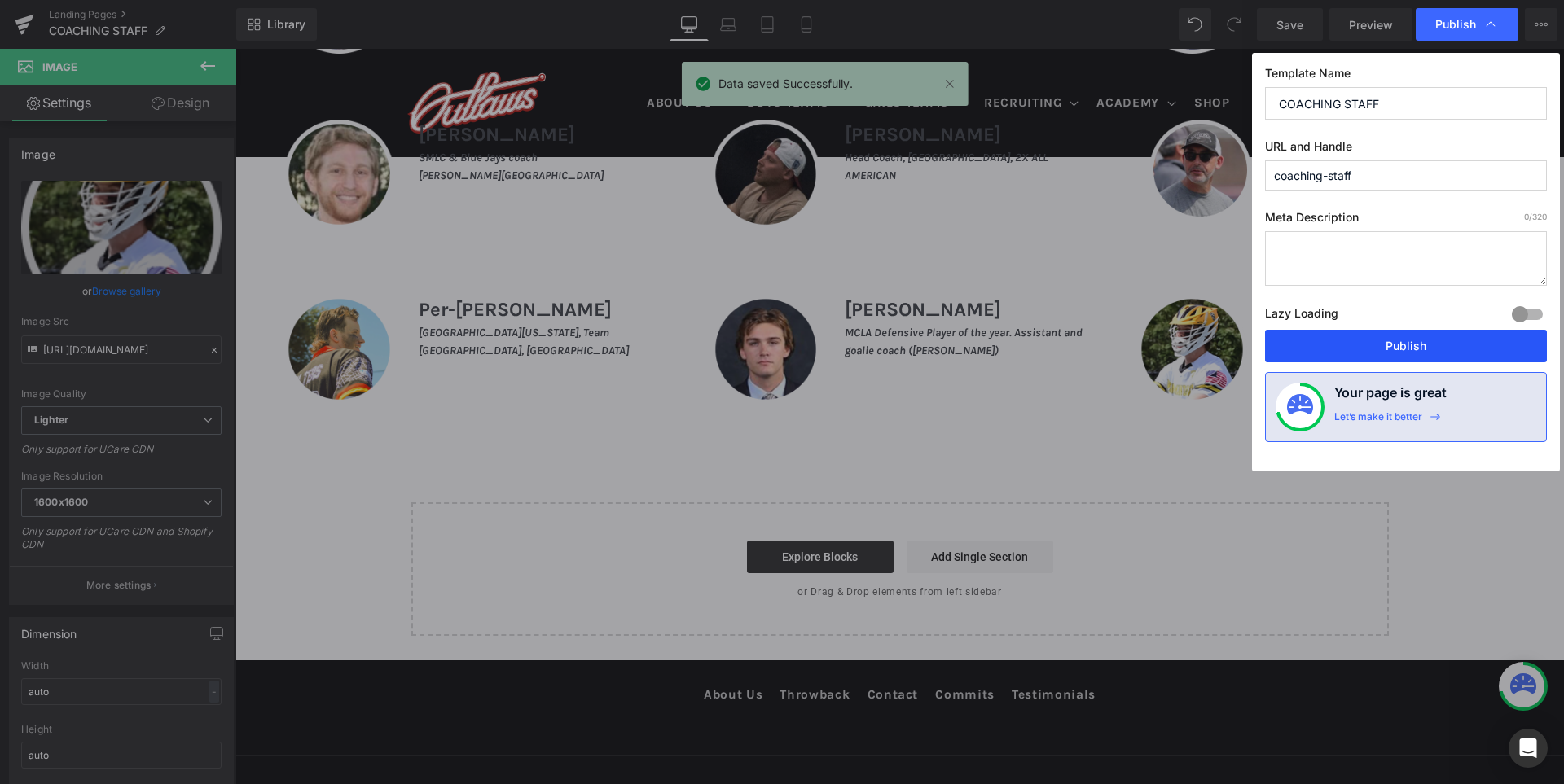
click at [1415, 343] on button "Publish" at bounding box center [1406, 346] width 282 height 33
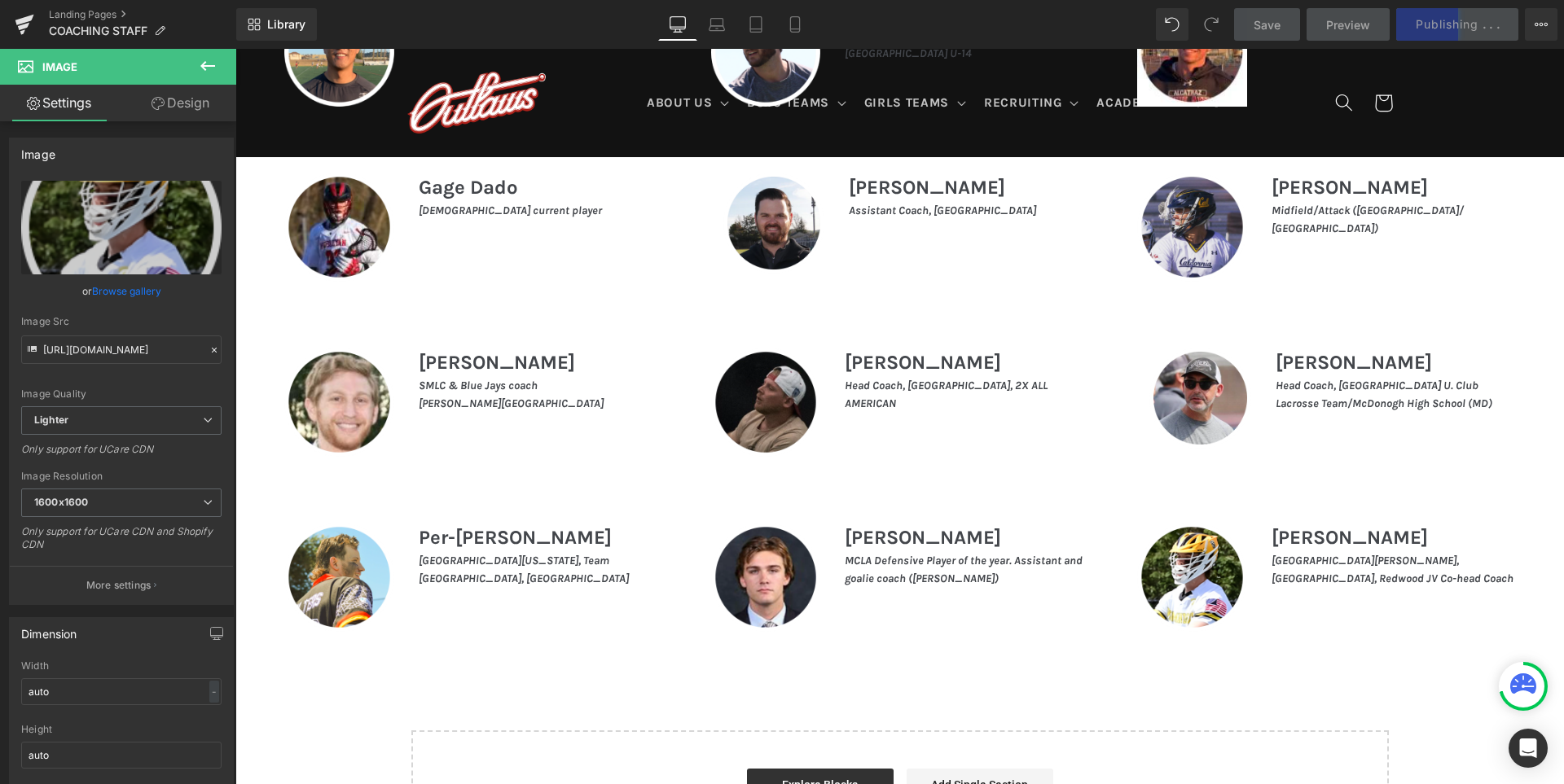
scroll to position [1718, 0]
